Goal: Check status

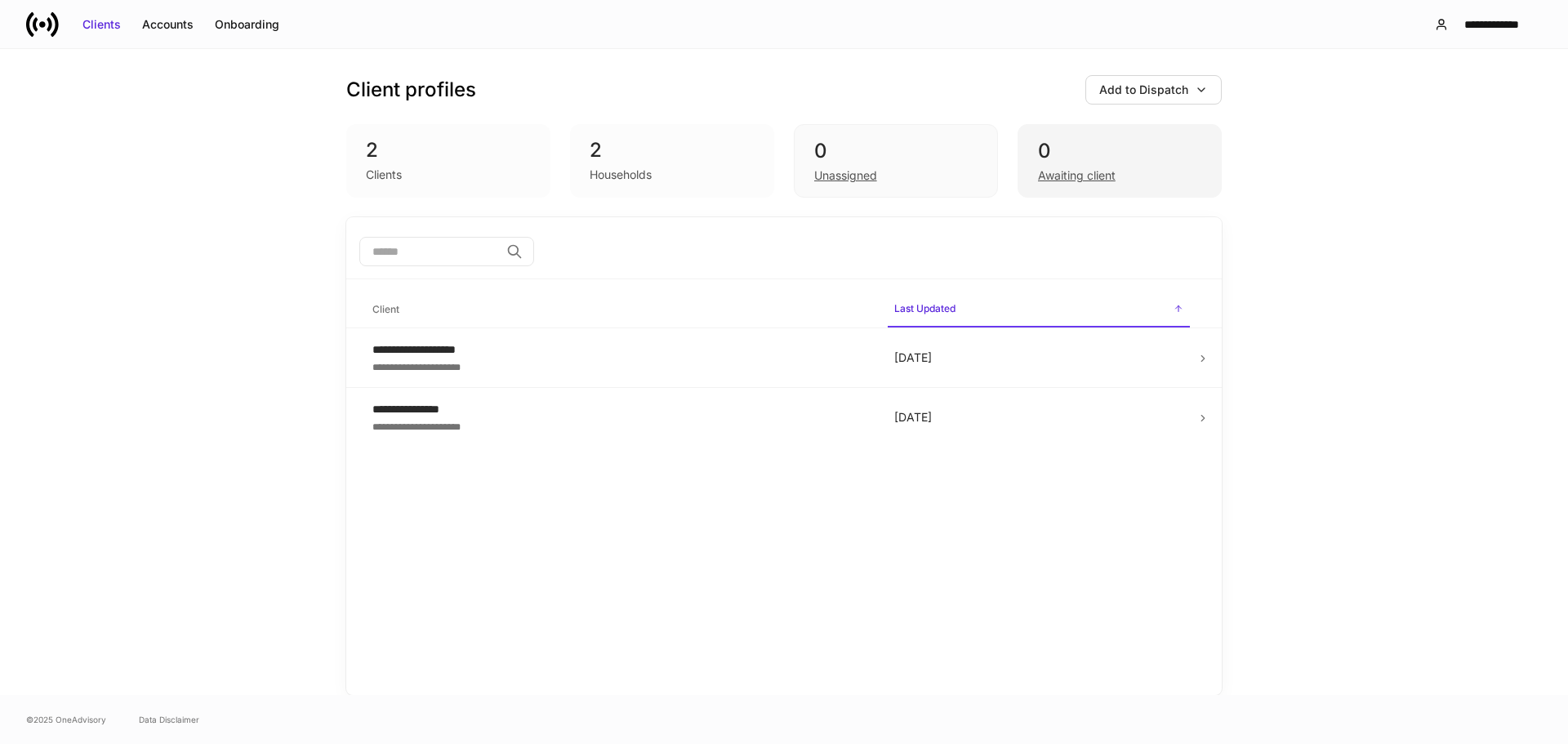
click at [1081, 161] on div "0" at bounding box center [1119, 151] width 163 height 26
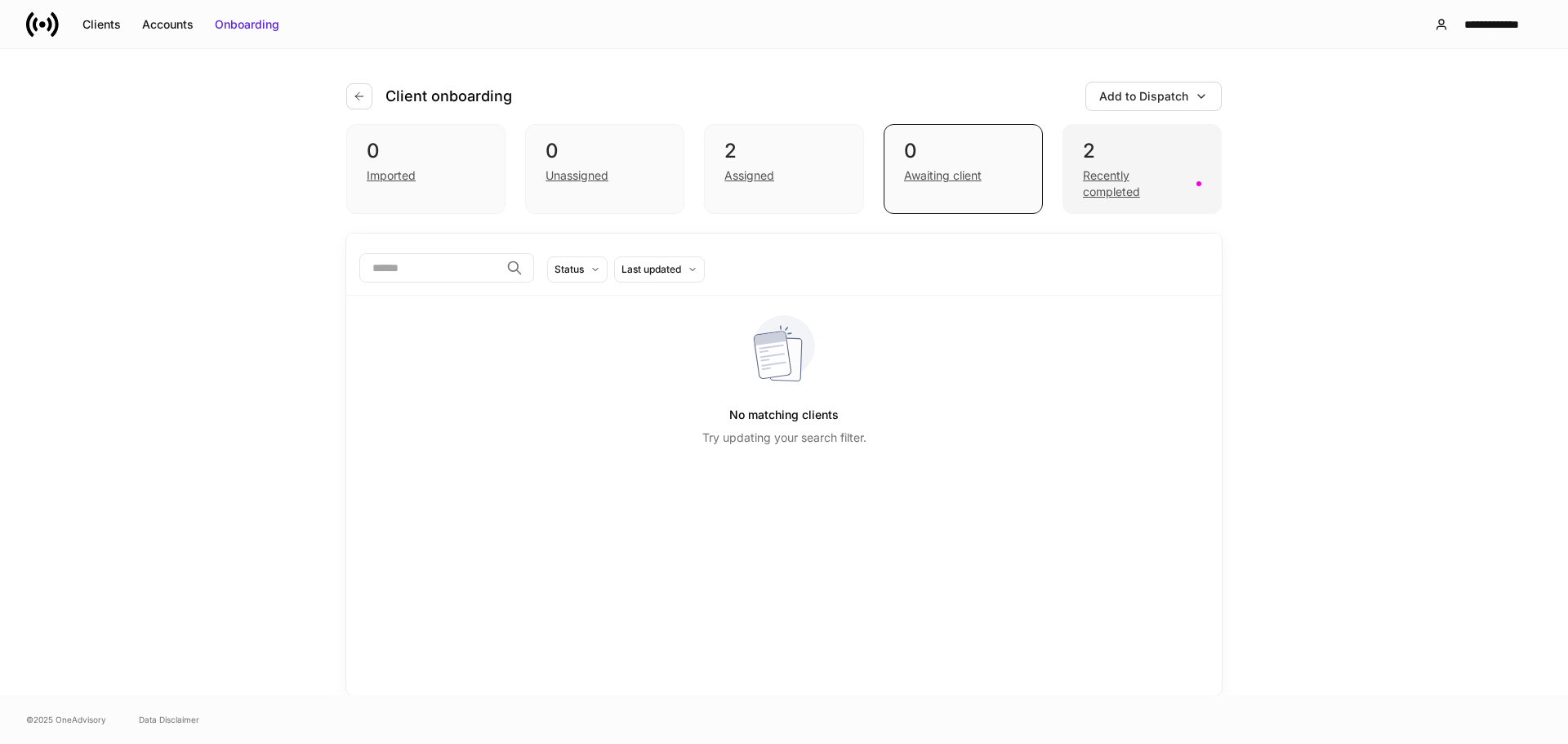
click at [1108, 162] on div "2" at bounding box center [1142, 151] width 118 height 26
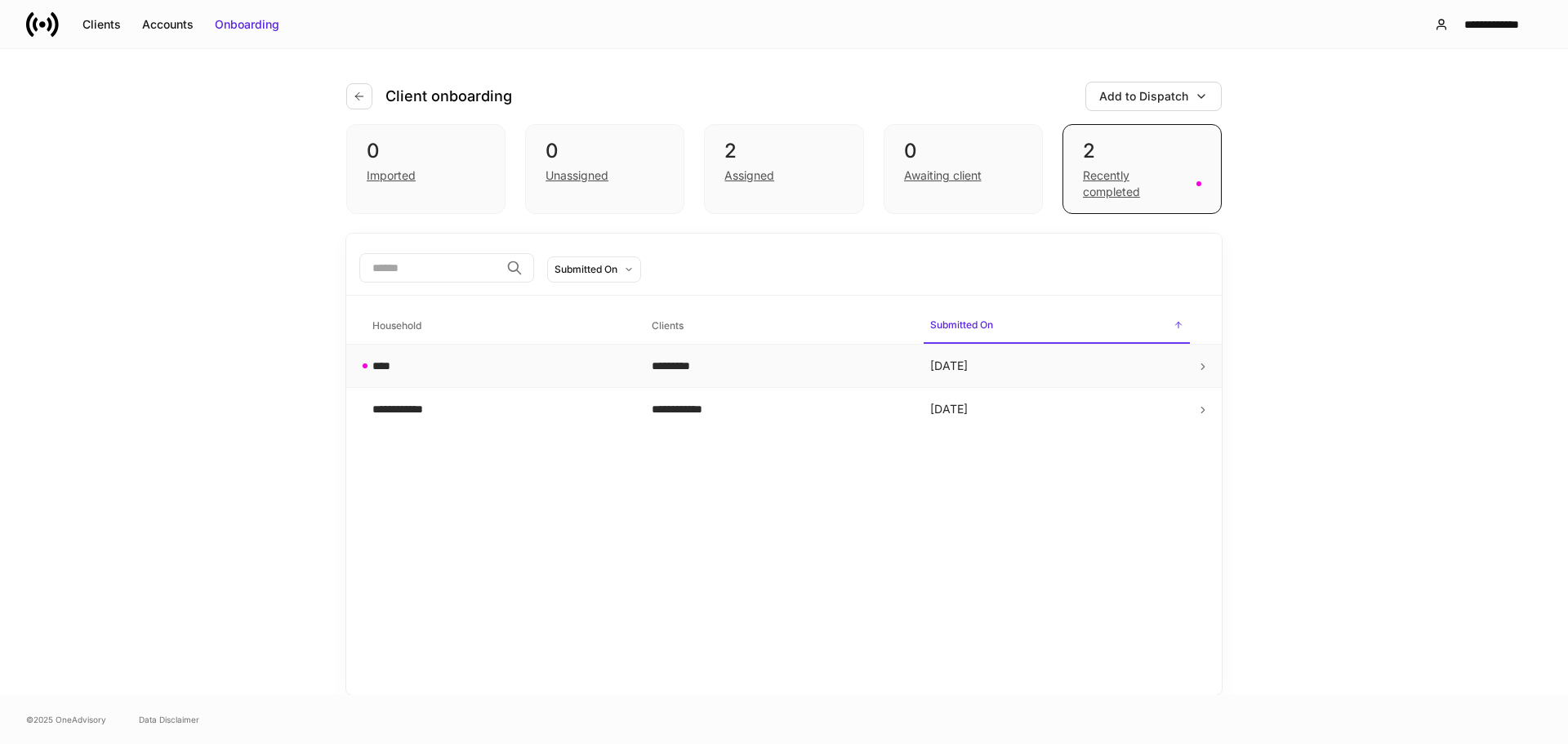
click at [445, 360] on div "****" at bounding box center [499, 366] width 253 height 16
